Goal: Transaction & Acquisition: Subscribe to service/newsletter

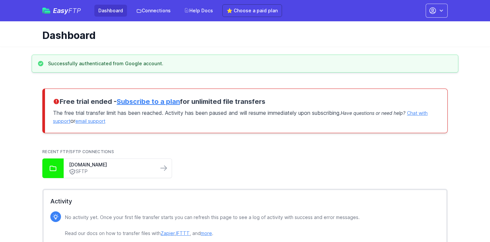
scroll to position [17, 0]
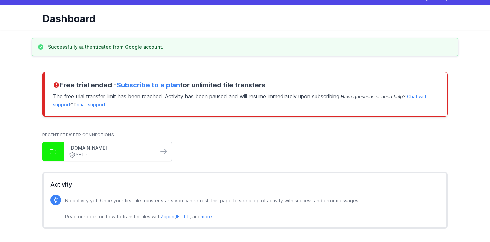
click at [135, 148] on link "access851390509.webspace-data.io" at bounding box center [111, 148] width 84 height 7
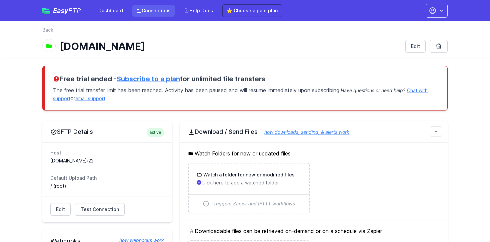
click at [154, 13] on link "Connections" at bounding box center [153, 11] width 42 height 12
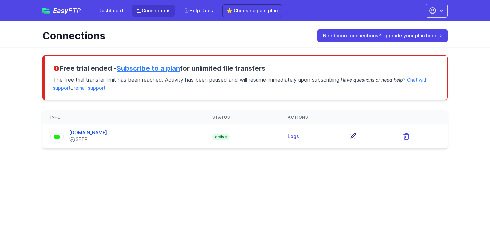
click at [357, 134] on icon at bounding box center [353, 137] width 8 height 8
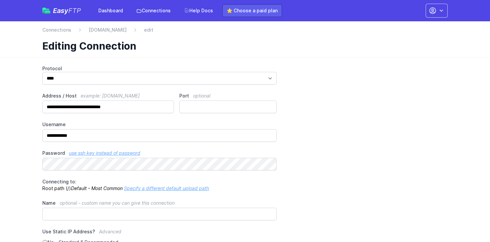
click at [257, 16] on link "⭐ Choose a paid plan" at bounding box center [252, 10] width 60 height 13
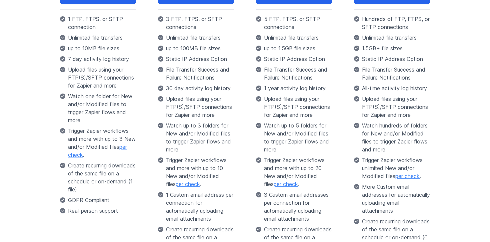
scroll to position [109, 0]
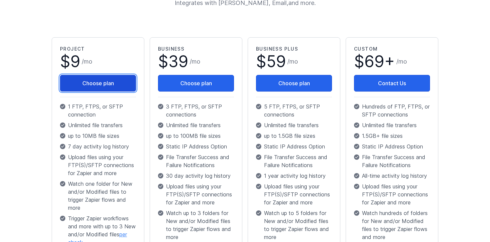
click at [109, 79] on button "Choose plan" at bounding box center [98, 83] width 76 height 17
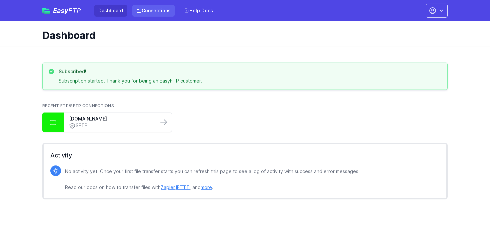
click at [149, 8] on link "Connections" at bounding box center [153, 11] width 42 height 12
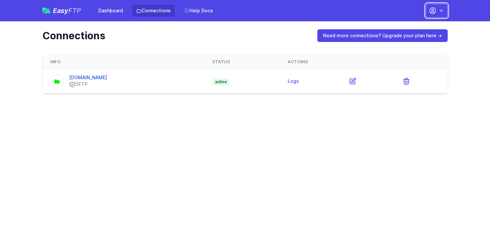
click at [436, 12] on icon "button" at bounding box center [433, 11] width 8 height 8
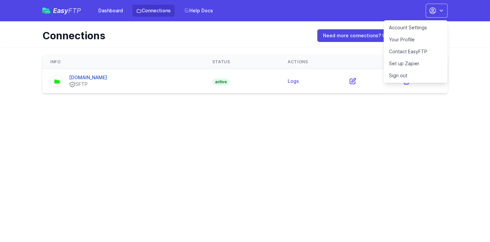
click at [408, 39] on link "Your Profile" at bounding box center [416, 40] width 64 height 12
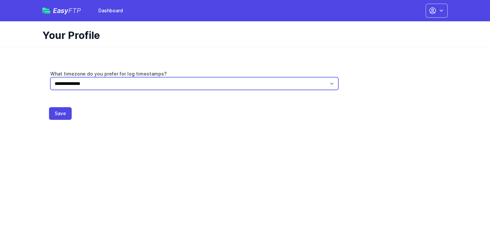
click at [118, 86] on select "**********" at bounding box center [194, 83] width 288 height 13
select select "*****"
click at [50, 77] on select "**********" at bounding box center [194, 83] width 288 height 13
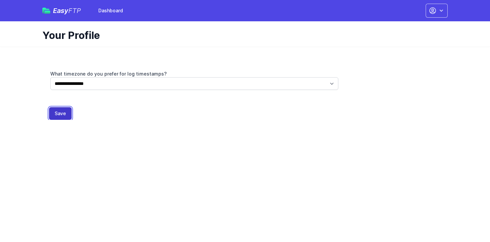
click at [62, 115] on button "Save" at bounding box center [60, 113] width 23 height 13
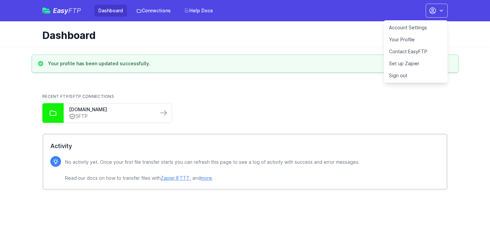
click at [413, 38] on link "Your Profile" at bounding box center [416, 40] width 64 height 12
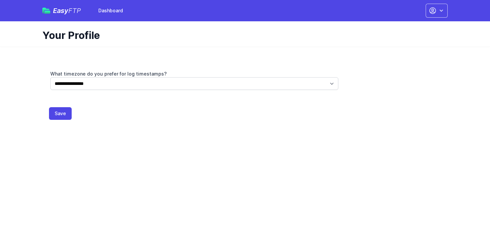
click at [441, 7] on icon "button" at bounding box center [441, 10] width 7 height 7
click at [415, 28] on link "Dashboard" at bounding box center [416, 28] width 64 height 12
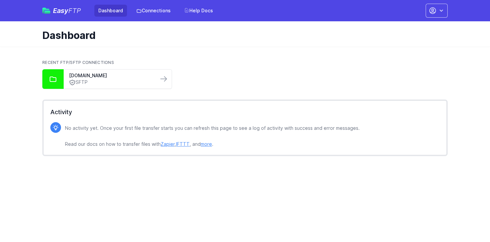
click at [448, 5] on div "Easy FTP Dashboard Connections Help Docs Account Settings Your Profile Contact …" at bounding box center [245, 10] width 427 height 21
click at [443, 9] on icon "button" at bounding box center [441, 10] width 7 height 7
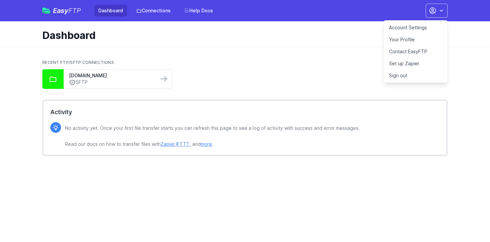
click at [420, 27] on link "Account Settings" at bounding box center [416, 28] width 64 height 12
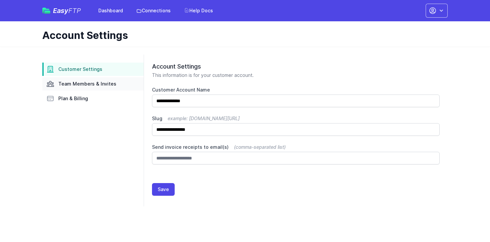
click at [77, 82] on span "Team Members & Invites" at bounding box center [87, 84] width 58 height 7
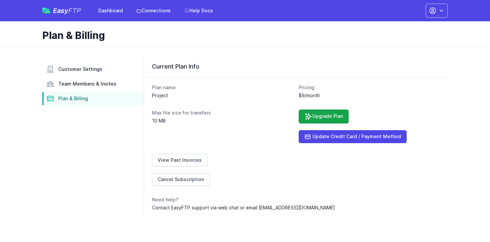
click at [63, 12] on span "Easy FTP" at bounding box center [67, 10] width 28 height 7
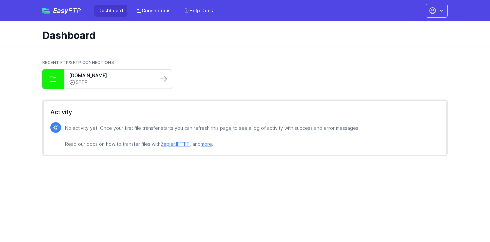
click at [131, 81] on link "SFTP" at bounding box center [111, 82] width 84 height 7
